Goal: Task Accomplishment & Management: Manage account settings

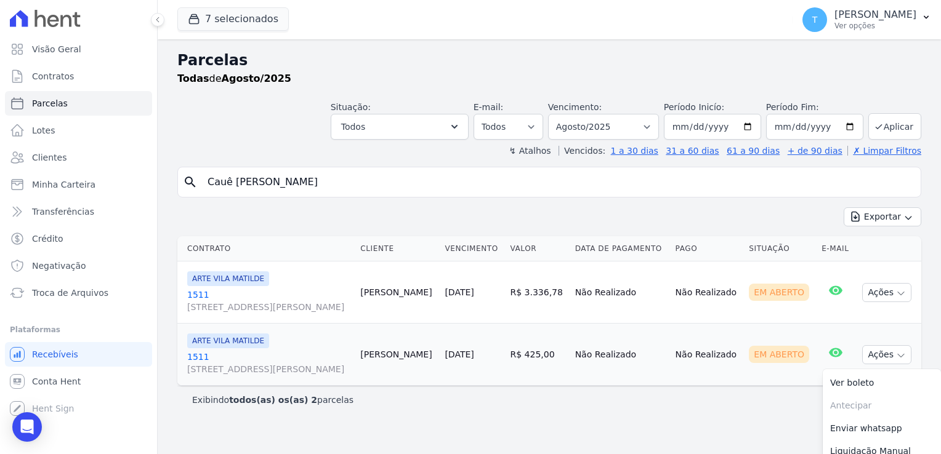
select select
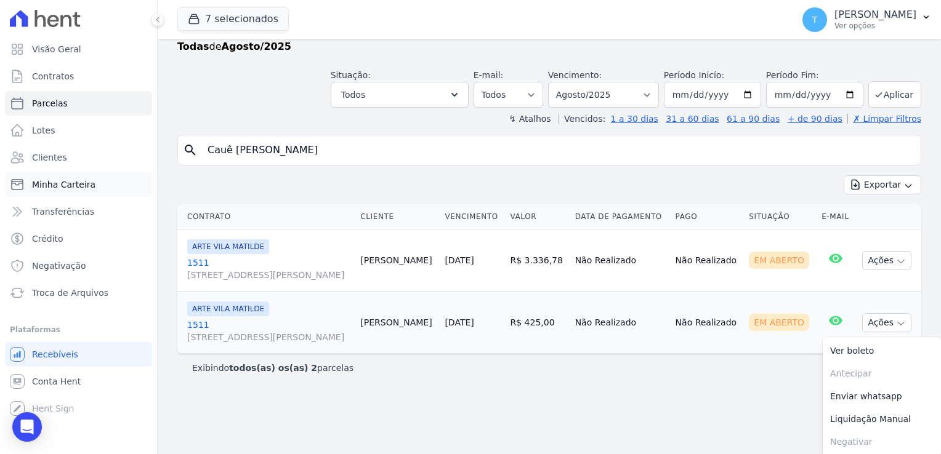
click at [81, 184] on span "Minha Carteira" at bounding box center [63, 185] width 63 height 12
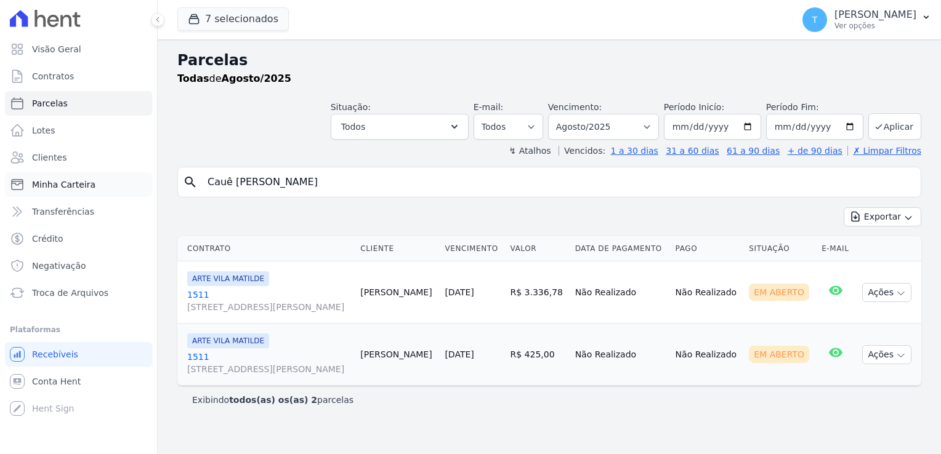
scroll to position [0, 0]
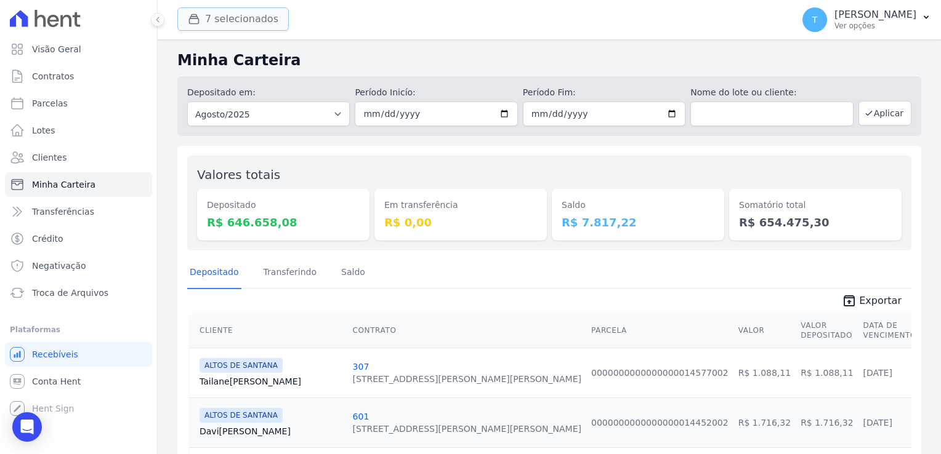
click at [238, 18] on button "7 selecionados" at bounding box center [232, 18] width 111 height 23
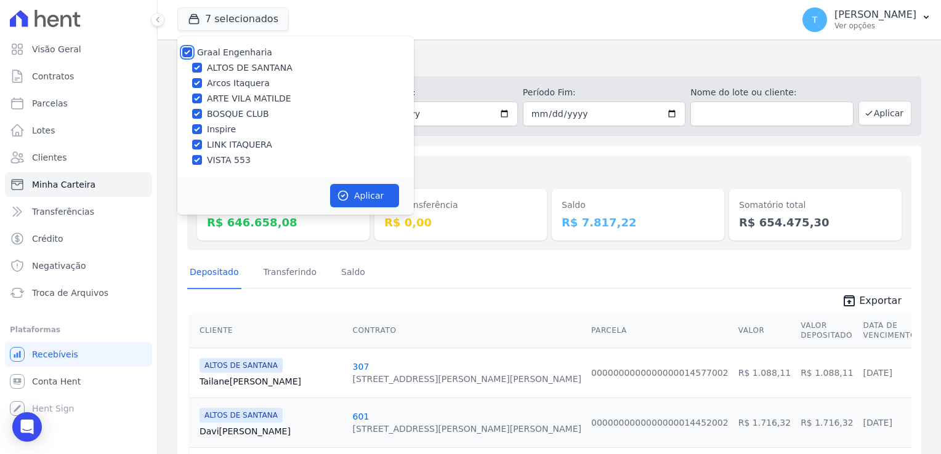
click at [185, 54] on input "Graal Engenharia" at bounding box center [187, 52] width 10 height 10
checkbox input "false"
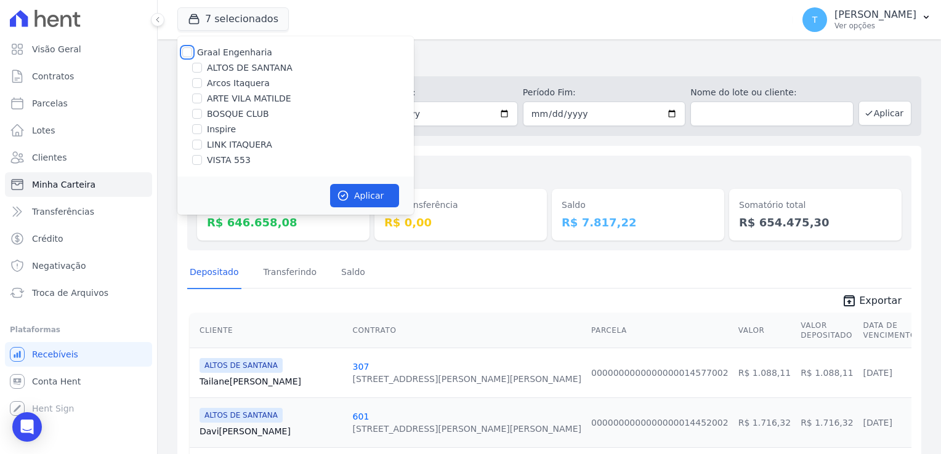
checkbox input "false"
click at [198, 100] on input "ARTE VILA MATILDE" at bounding box center [197, 99] width 10 height 10
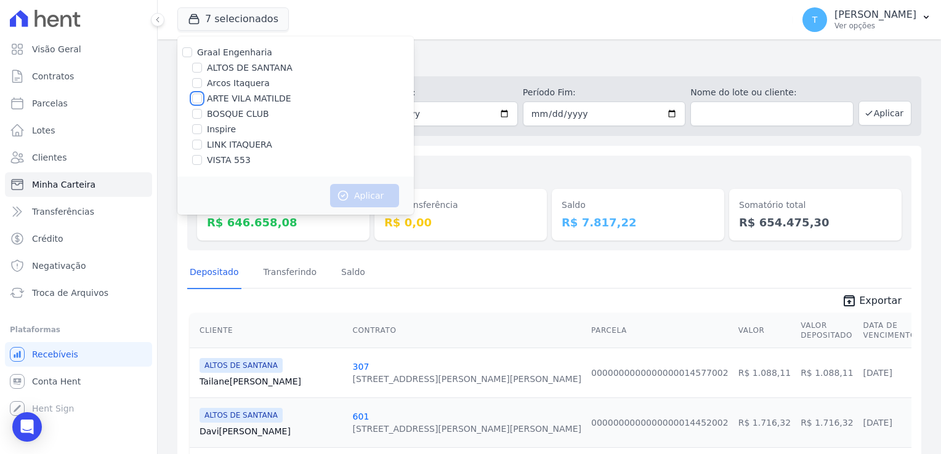
checkbox input "true"
click at [353, 195] on button "Aplicar" at bounding box center [364, 195] width 69 height 23
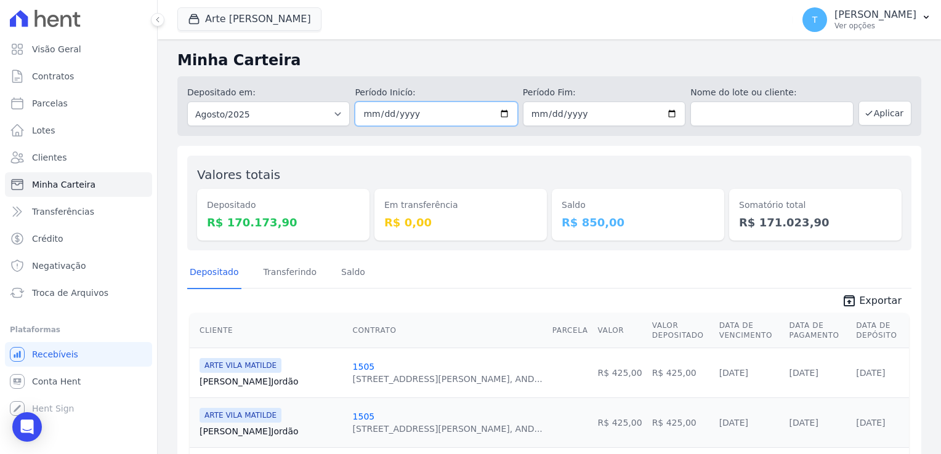
click at [500, 112] on input "2025-08-01" at bounding box center [436, 114] width 163 height 25
type input "2025-08-12"
click at [668, 117] on input "2025-08-31" at bounding box center [604, 114] width 163 height 25
type input "[DATE]"
click at [870, 107] on button "Aplicar" at bounding box center [884, 113] width 53 height 25
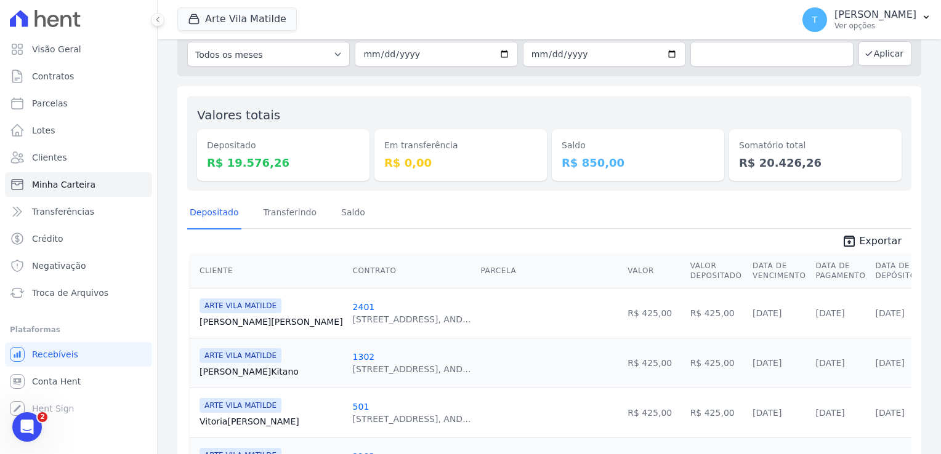
scroll to position [62, 0]
click at [854, 240] on link "unarchive Exportar" at bounding box center [871, 240] width 79 height 17
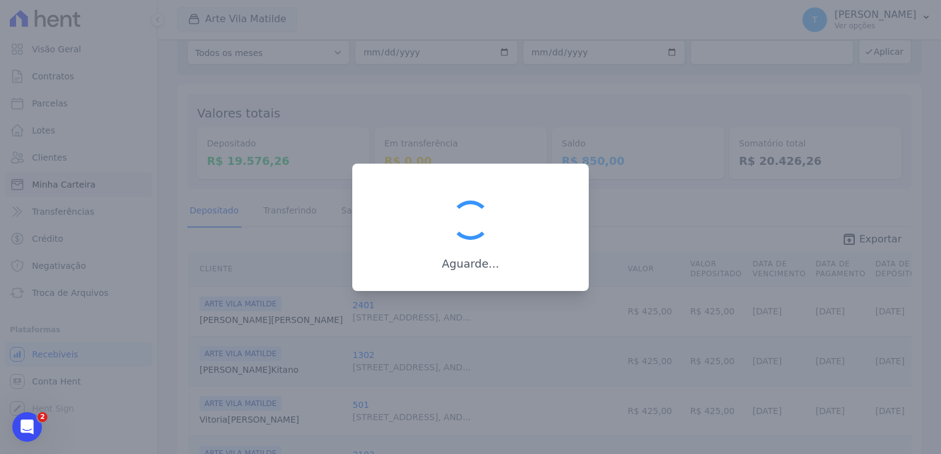
click at [22, 425] on icon "Abertura do Messenger da Intercom" at bounding box center [27, 427] width 20 height 20
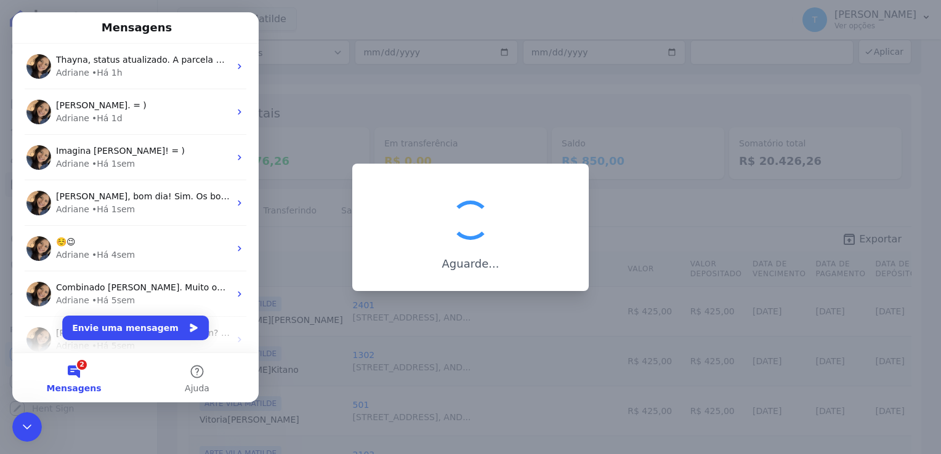
scroll to position [0, 0]
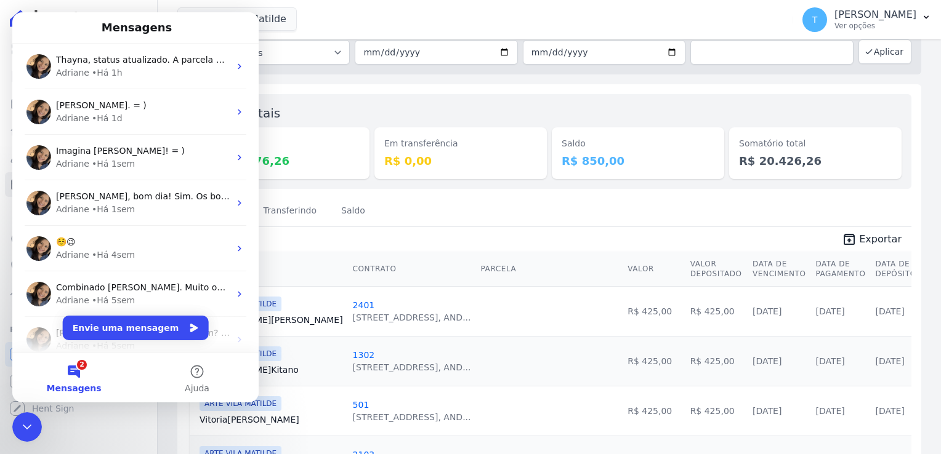
click at [18, 430] on div "Encerramento do Messenger da Intercom" at bounding box center [27, 427] width 30 height 30
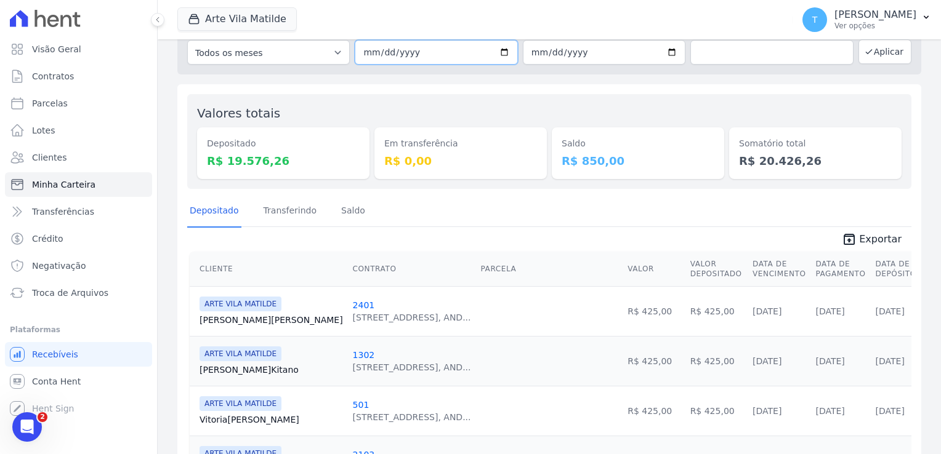
click at [497, 53] on input "[DATE]" at bounding box center [436, 52] width 163 height 25
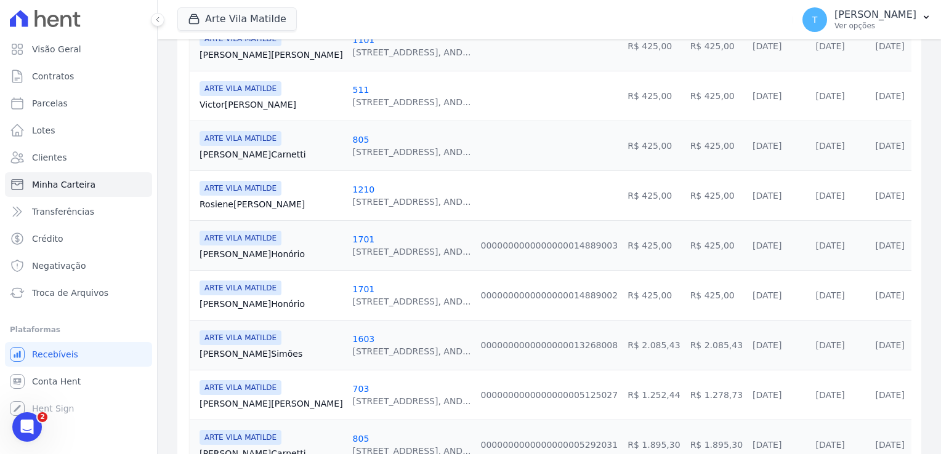
scroll to position [677, 0]
click at [239, 252] on link "José Honório" at bounding box center [270, 253] width 143 height 12
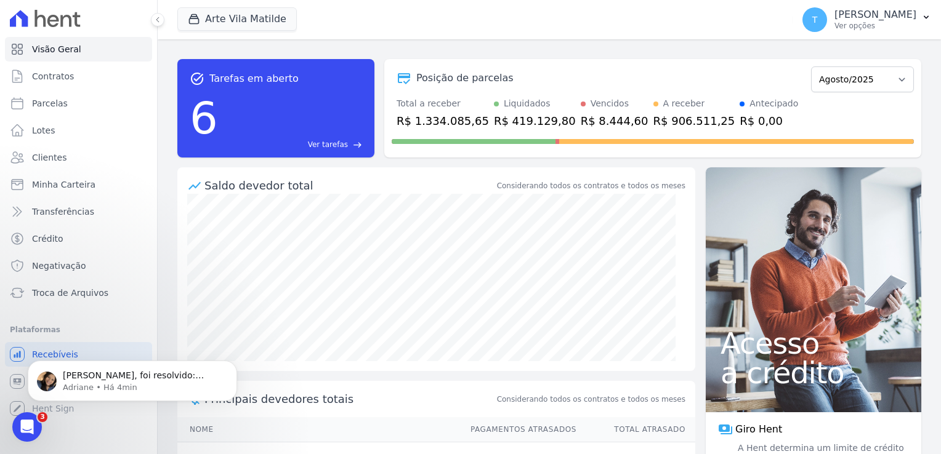
click at [20, 431] on icon "Abertura do Messenger da Intercom" at bounding box center [27, 427] width 20 height 20
click at [20, 431] on icon "Encerramento do Messenger da Intercom" at bounding box center [27, 427] width 15 height 15
click at [26, 429] on icon "Abertura do Messenger da Intercom" at bounding box center [27, 427] width 20 height 20
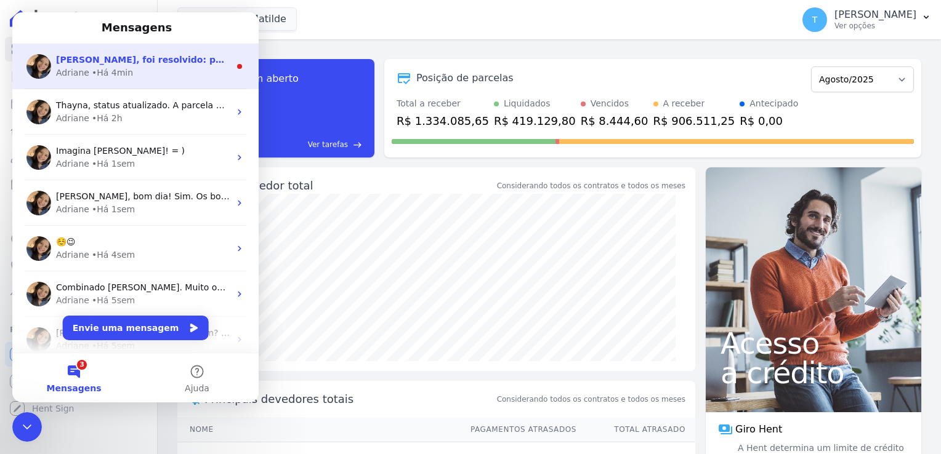
click at [134, 72] on div "Adriane • Há 4min" at bounding box center [143, 72] width 174 height 13
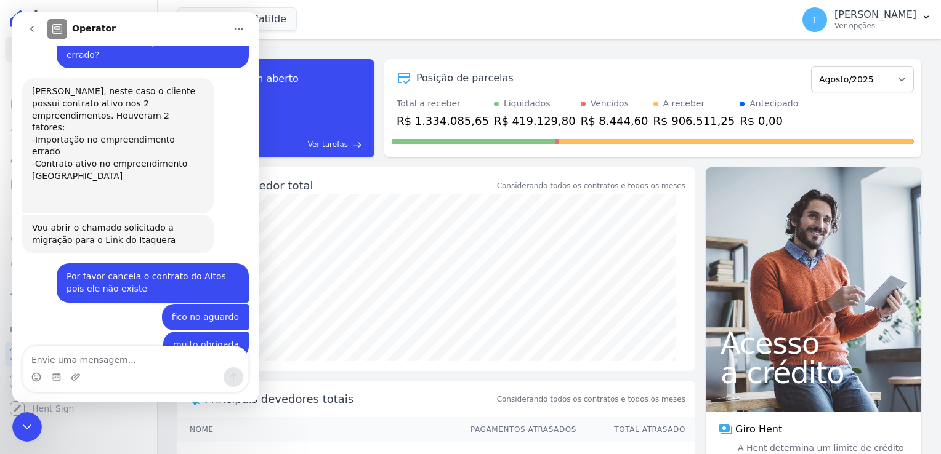
scroll to position [1342, 0]
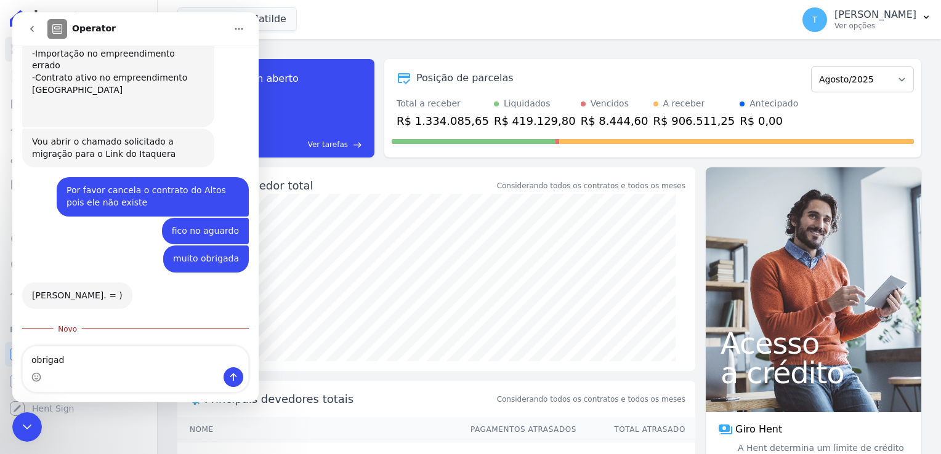
type textarea "obrigada"
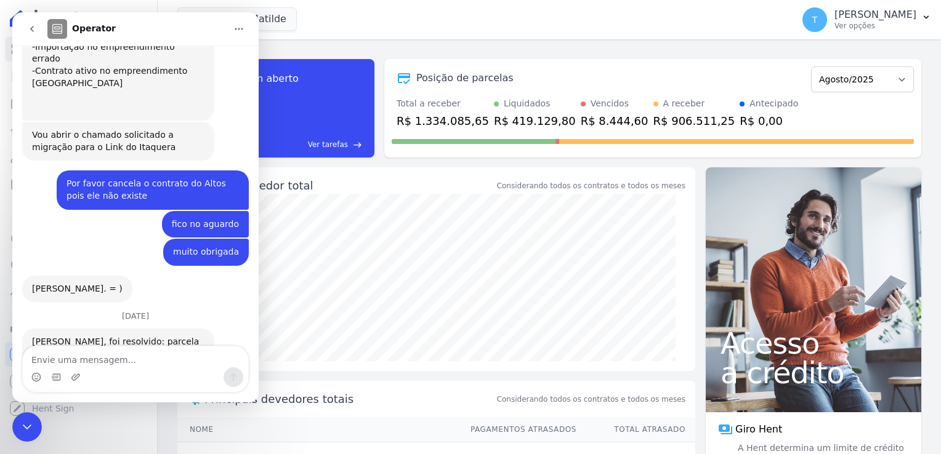
click at [32, 31] on icon "go back" at bounding box center [32, 29] width 10 height 10
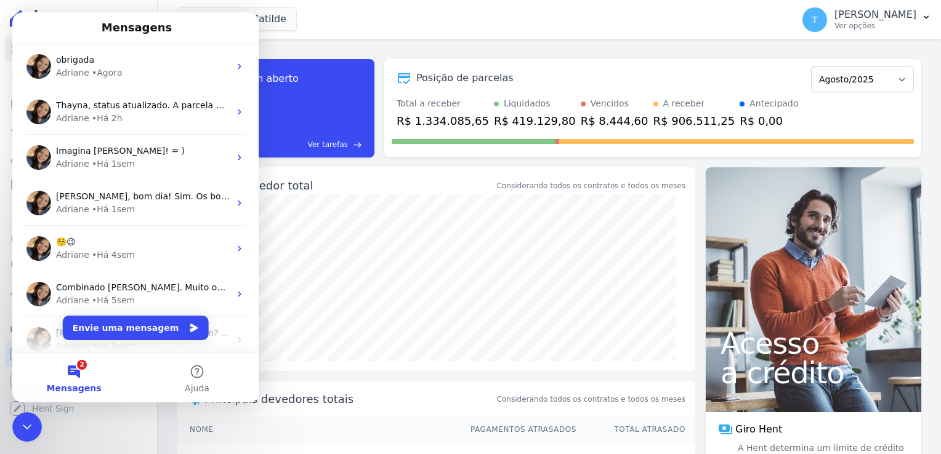
scroll to position [0, 0]
click at [28, 425] on icon "Encerramento do Messenger da Intercom" at bounding box center [27, 427] width 15 height 15
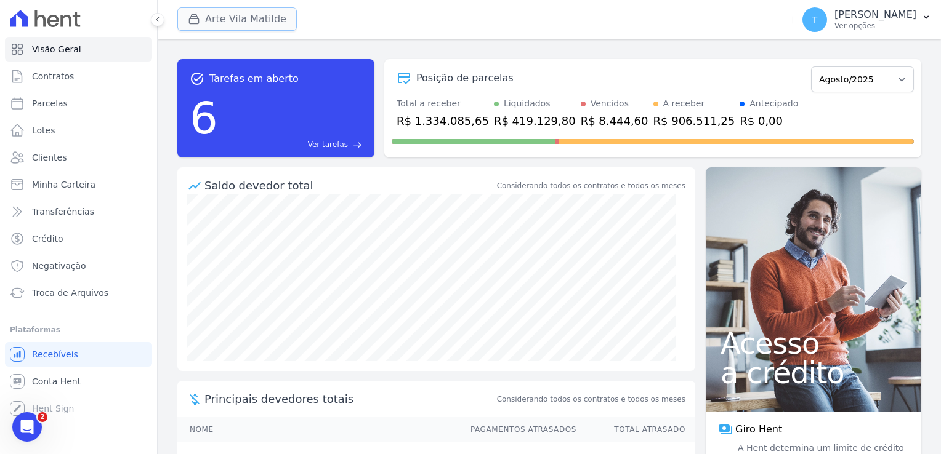
click at [257, 15] on button "Arte Vila Matilde" at bounding box center [236, 18] width 119 height 23
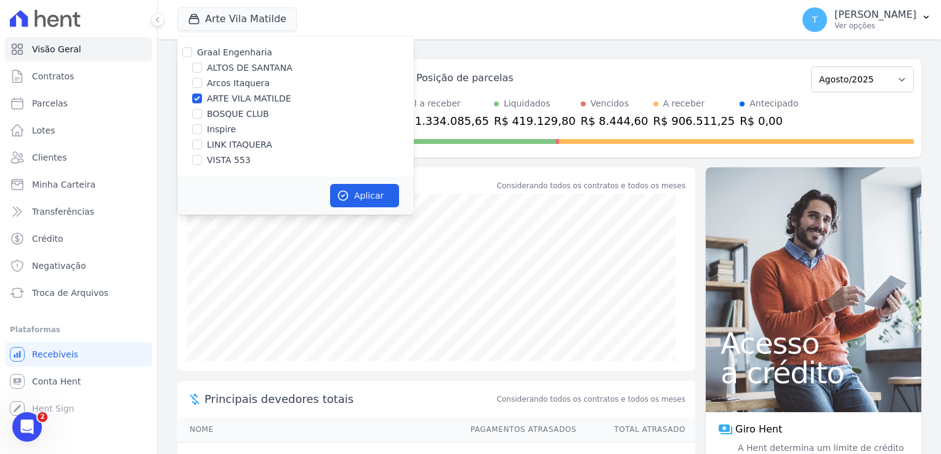
click at [222, 64] on label "ALTOS DE SANTANA" at bounding box center [250, 68] width 86 height 13
click at [202, 64] on input "ALTOS DE SANTANA" at bounding box center [197, 68] width 10 height 10
checkbox input "true"
click at [216, 97] on label "ARTE VILA MATILDE" at bounding box center [249, 98] width 84 height 13
click at [202, 97] on input "ARTE VILA MATILDE" at bounding box center [197, 99] width 10 height 10
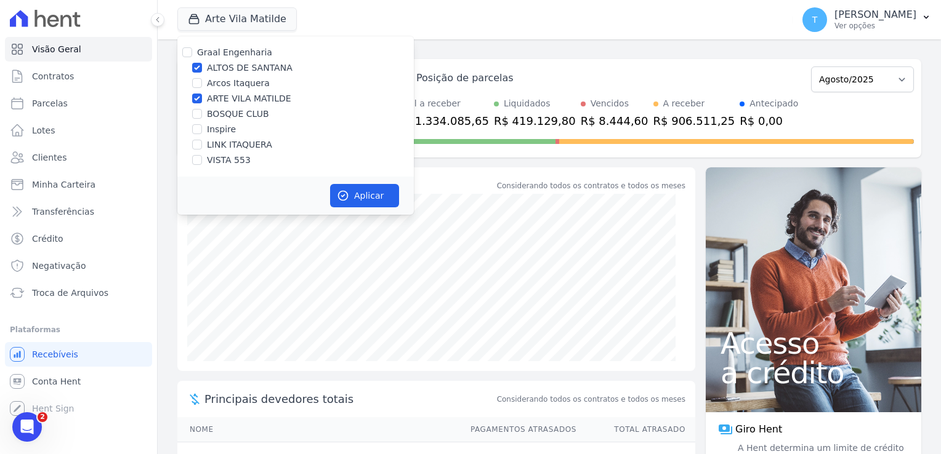
checkbox input "false"
click at [364, 196] on button "Aplicar" at bounding box center [364, 195] width 69 height 23
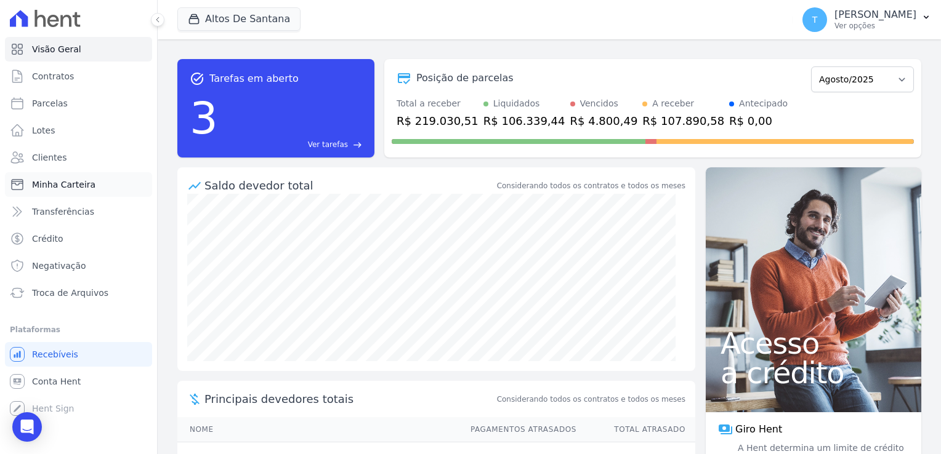
click at [69, 184] on span "Minha Carteira" at bounding box center [63, 185] width 63 height 12
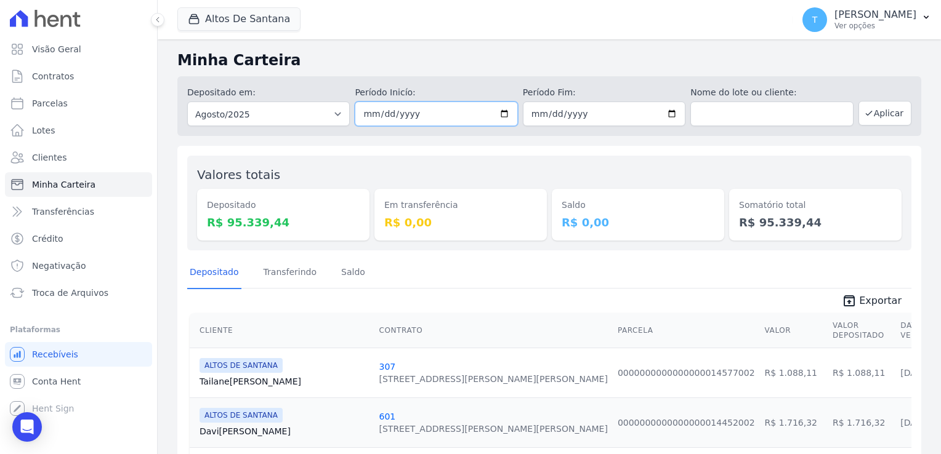
click at [500, 117] on input "2025-08-01" at bounding box center [436, 114] width 163 height 25
type input "[DATE]"
click at [664, 114] on input "2025-08-31" at bounding box center [604, 114] width 163 height 25
type input "[DATE]"
click at [880, 112] on button "Aplicar" at bounding box center [884, 113] width 53 height 25
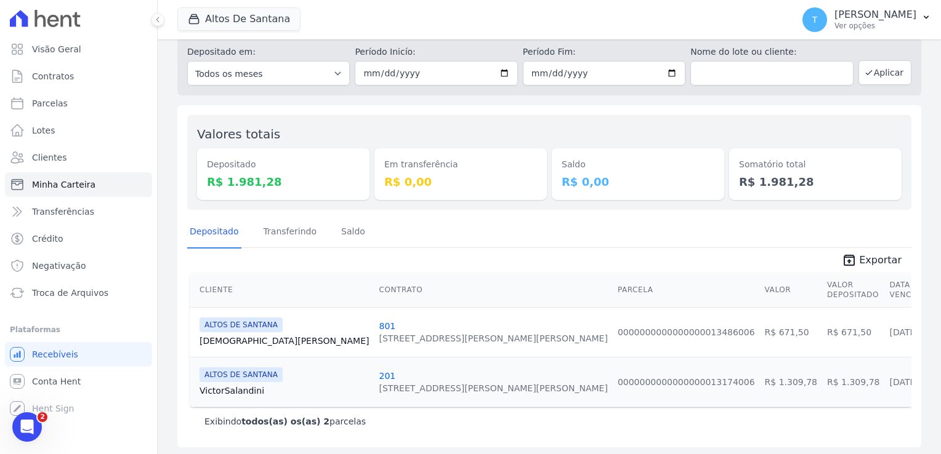
scroll to position [42, 0]
click at [861, 257] on span "Exportar" at bounding box center [880, 259] width 42 height 15
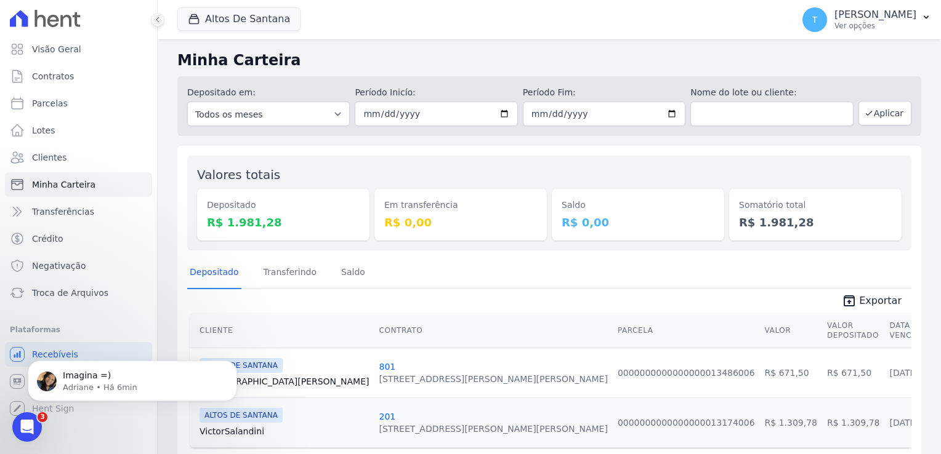
scroll to position [0, 0]
click at [264, 14] on button "Altos De Santana" at bounding box center [238, 18] width 123 height 23
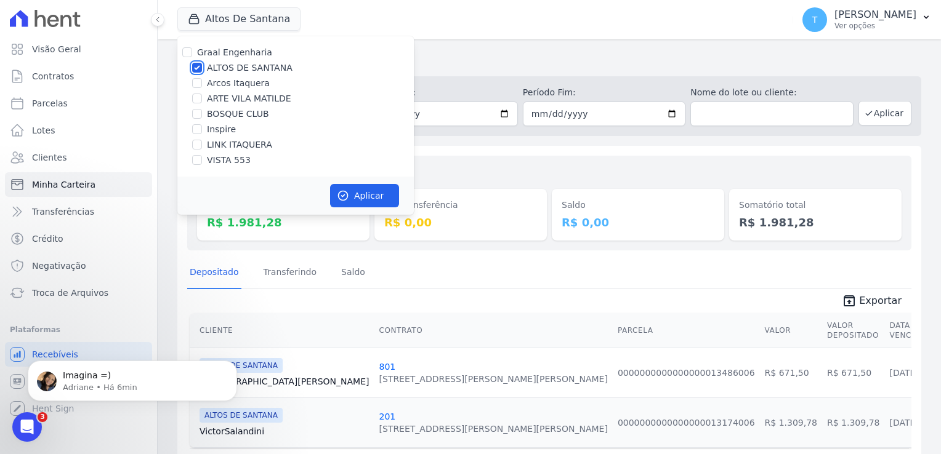
click at [200, 69] on input "ALTOS DE SANTANA" at bounding box center [197, 68] width 10 height 10
checkbox input "false"
click at [199, 114] on input "BOSQUE CLUB" at bounding box center [197, 114] width 10 height 10
checkbox input "true"
click at [357, 197] on button "Aplicar" at bounding box center [364, 195] width 69 height 23
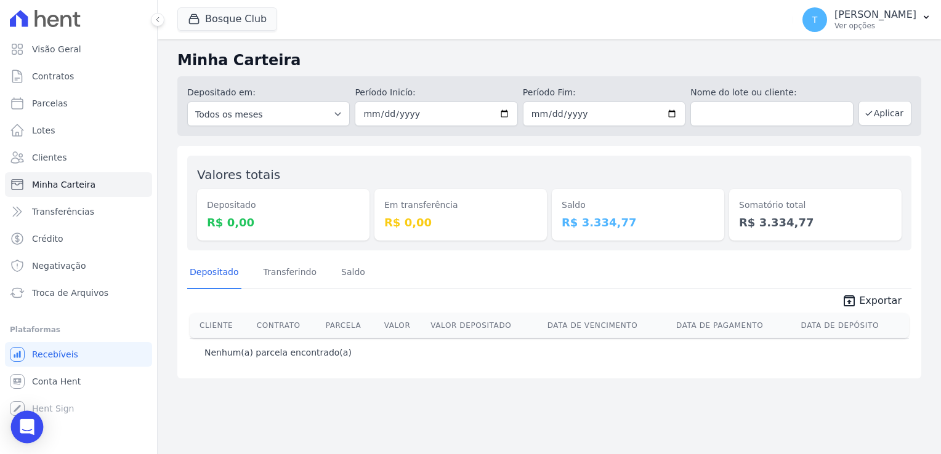
click at [28, 432] on icon "Open Intercom Messenger" at bounding box center [27, 427] width 16 height 16
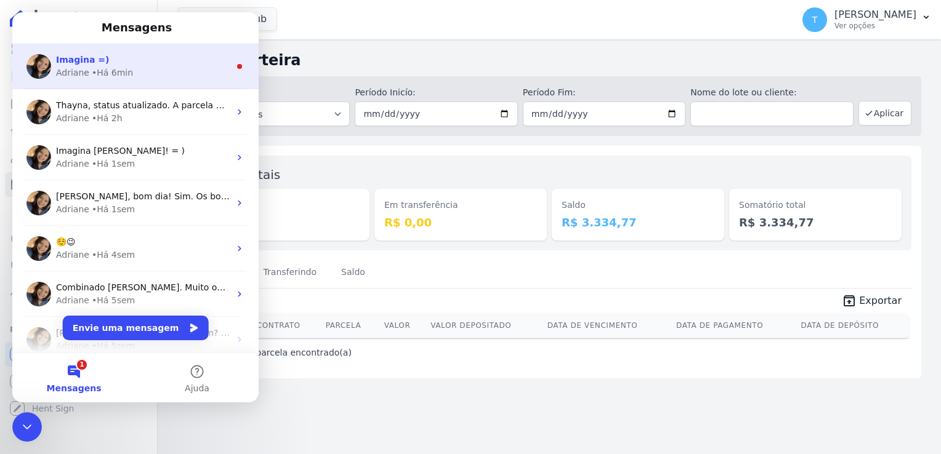
click at [123, 68] on div "• Há 6min" at bounding box center [112, 72] width 41 height 13
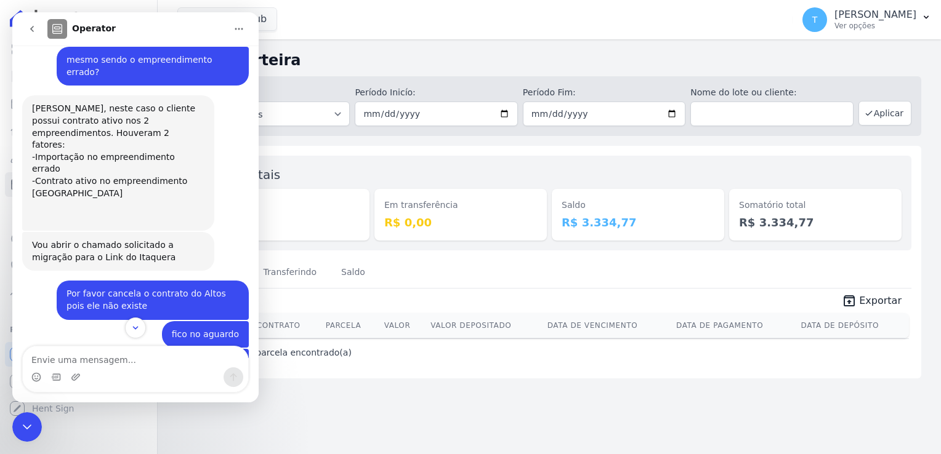
scroll to position [1386, 0]
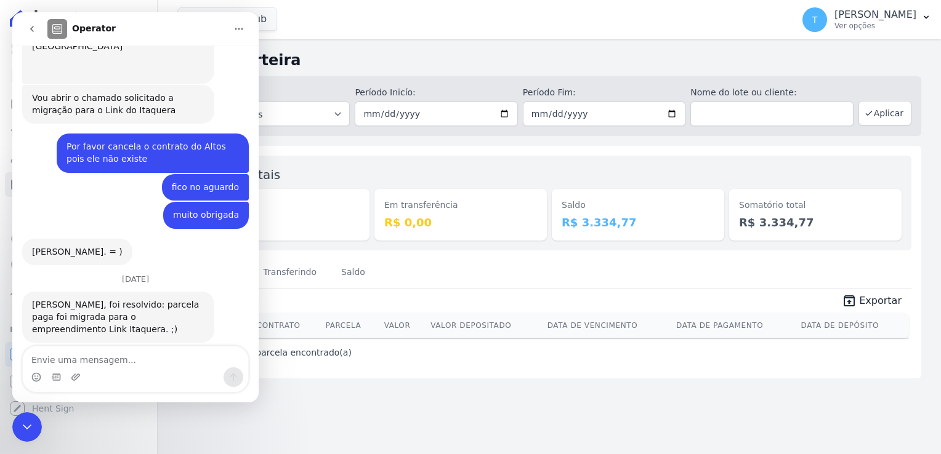
click at [25, 428] on icon "Encerramento do Messenger da Intercom" at bounding box center [27, 427] width 15 height 15
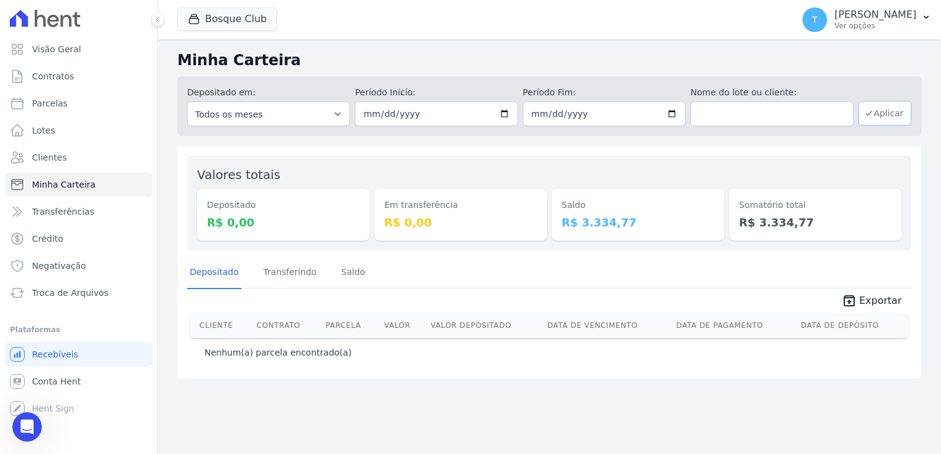
click at [894, 111] on button "Aplicar" at bounding box center [884, 113] width 53 height 25
click at [246, 20] on button "Bosque Club" at bounding box center [227, 18] width 100 height 23
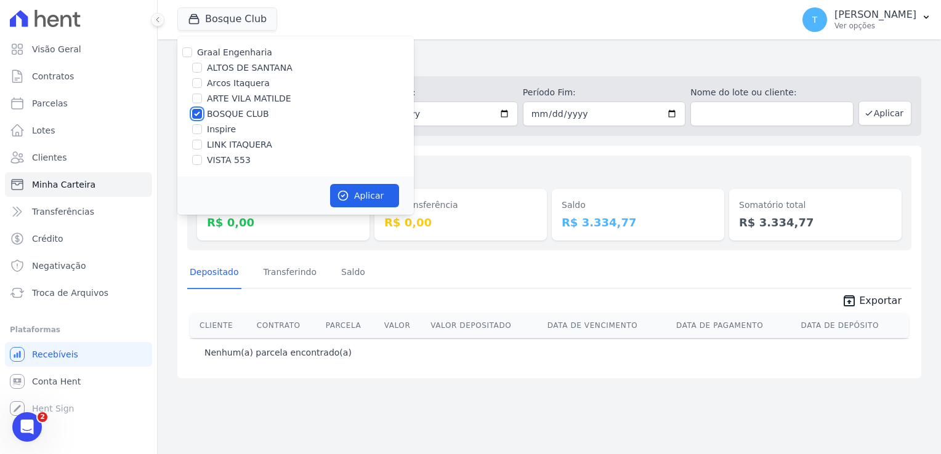
click at [195, 115] on input "BOSQUE CLUB" at bounding box center [197, 114] width 10 height 10
checkbox input "false"
click at [196, 157] on input "VISTA 553" at bounding box center [197, 160] width 10 height 10
checkbox input "true"
click at [379, 208] on div "Aplicar" at bounding box center [295, 196] width 236 height 38
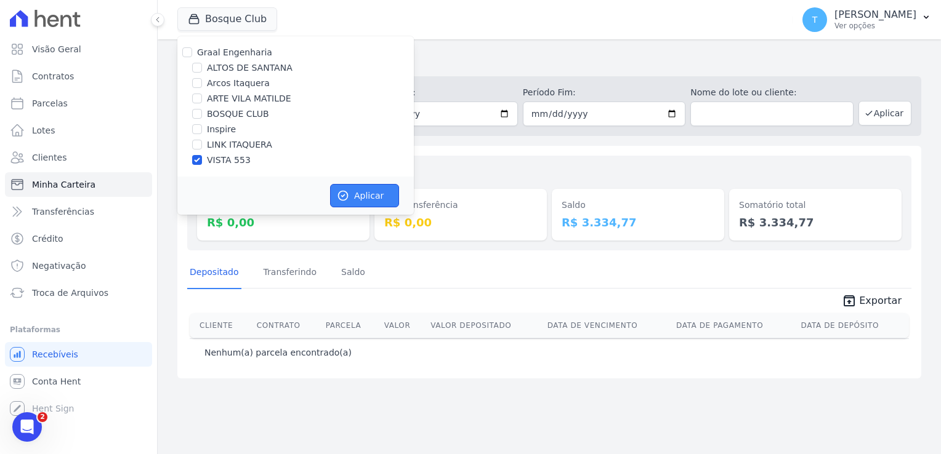
click at [370, 199] on button "Aplicar" at bounding box center [364, 195] width 69 height 23
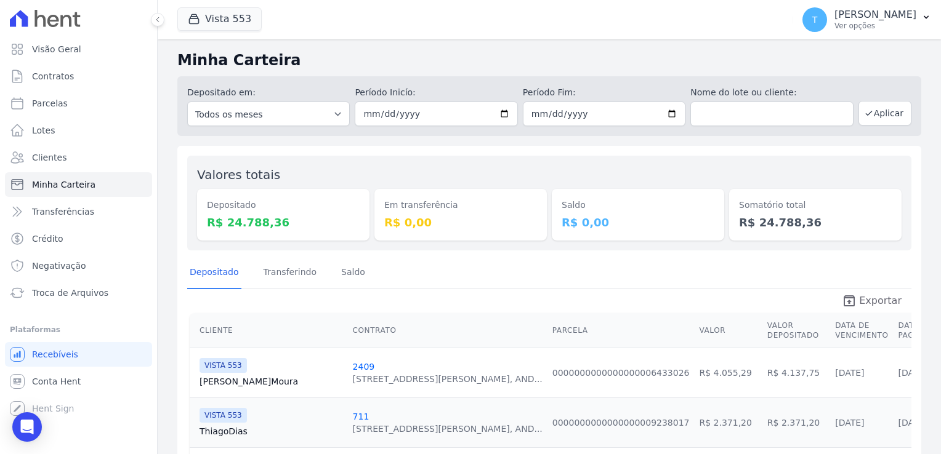
click at [850, 302] on icon "unarchive" at bounding box center [849, 301] width 15 height 15
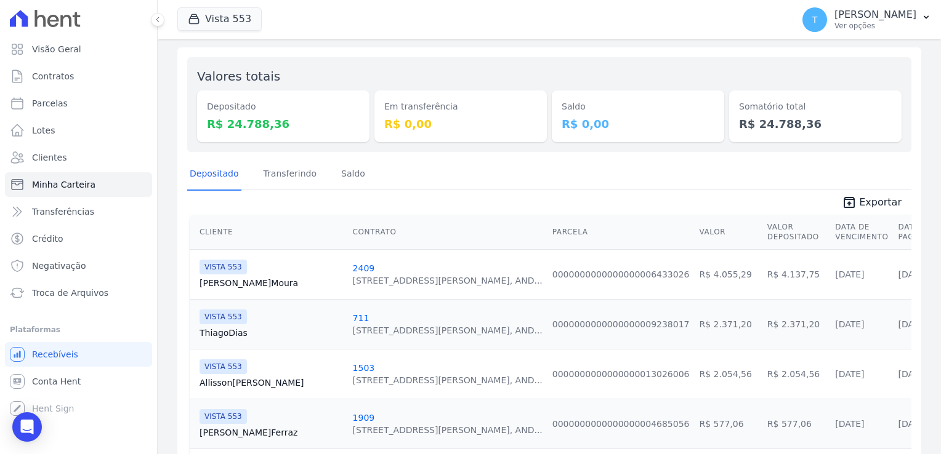
scroll to position [123, 0]
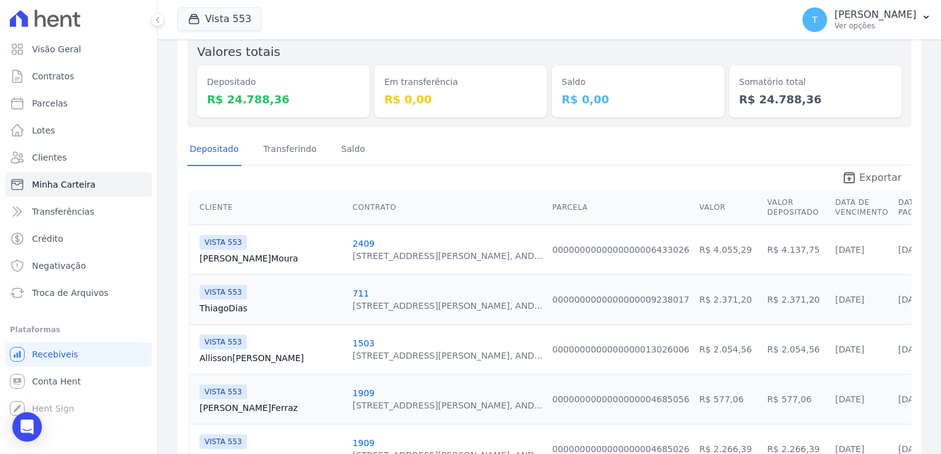
click at [869, 175] on span "Exportar" at bounding box center [880, 178] width 42 height 15
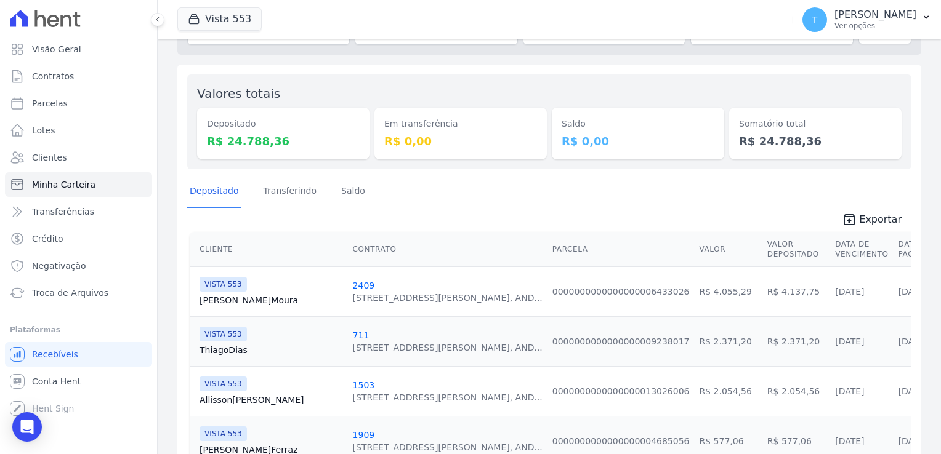
scroll to position [0, 0]
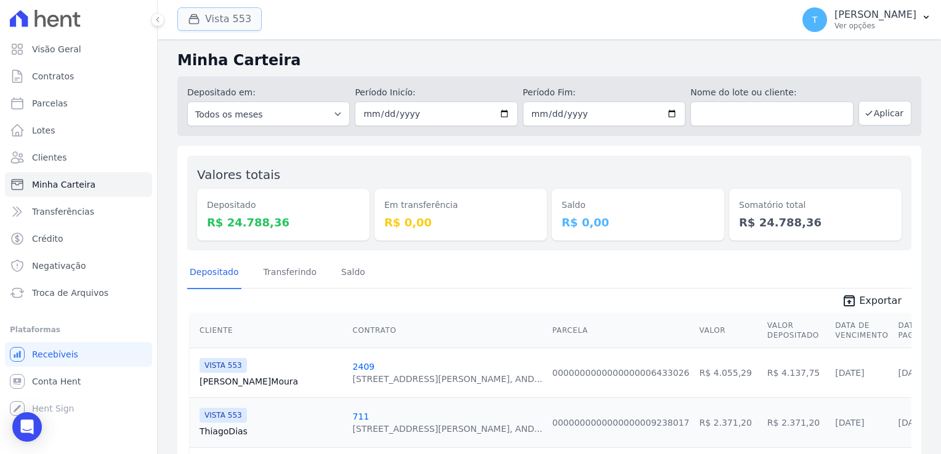
click at [224, 21] on button "Vista 553" at bounding box center [219, 18] width 84 height 23
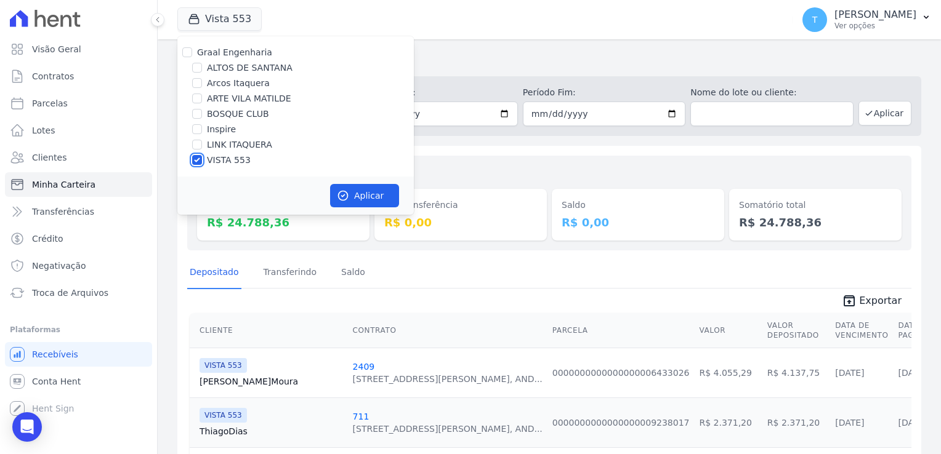
click at [198, 156] on input "VISTA 553" at bounding box center [197, 160] width 10 height 10
checkbox input "false"
click at [196, 143] on input "LINK ITAQUERA" at bounding box center [197, 145] width 10 height 10
checkbox input "true"
click at [364, 203] on button "Aplicar" at bounding box center [364, 195] width 69 height 23
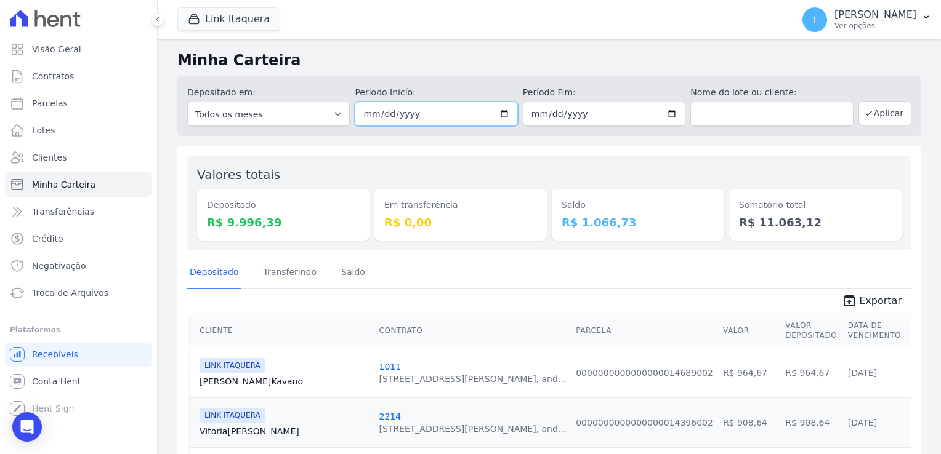
click at [499, 115] on input "2025-08-13" at bounding box center [436, 114] width 163 height 25
type input "[DATE]"
click at [869, 110] on button "Aplicar" at bounding box center [884, 113] width 53 height 25
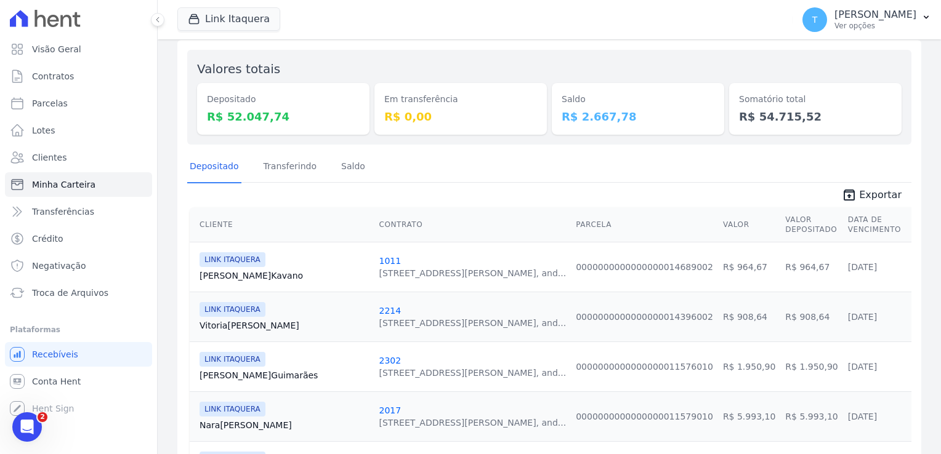
scroll to position [123, 0]
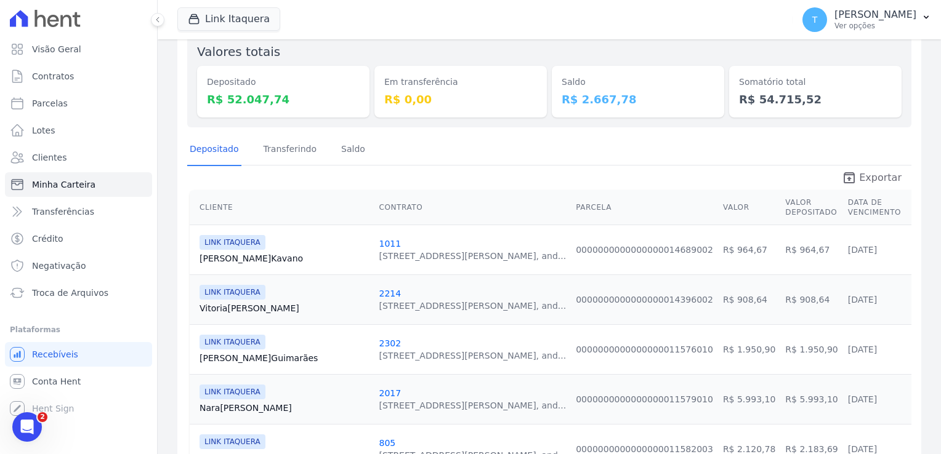
click at [872, 176] on span "Exportar" at bounding box center [880, 178] width 42 height 15
